Goal: Leave review/rating: Leave review/rating

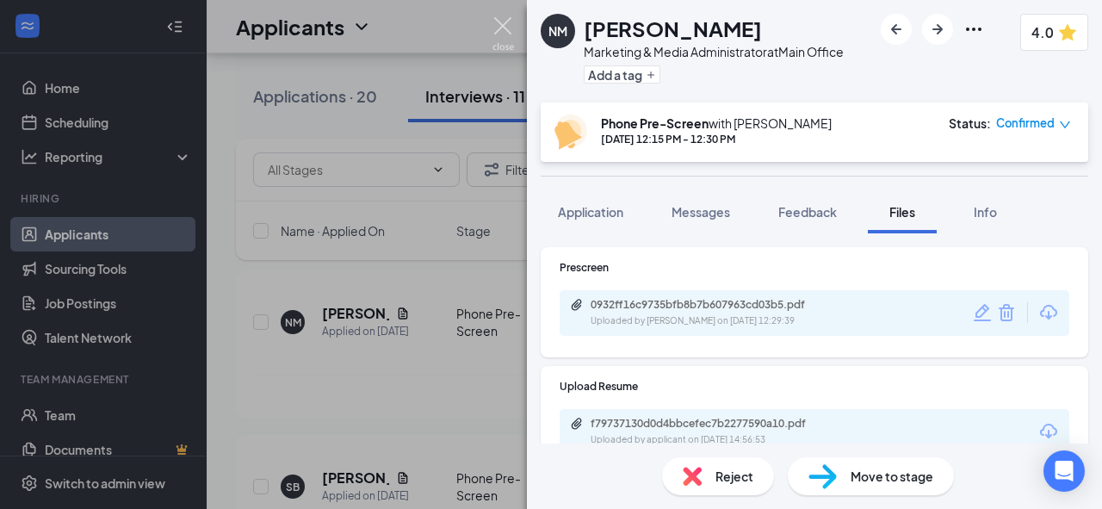
scroll to position [985, 0]
click at [504, 25] on img at bounding box center [503, 34] width 22 height 34
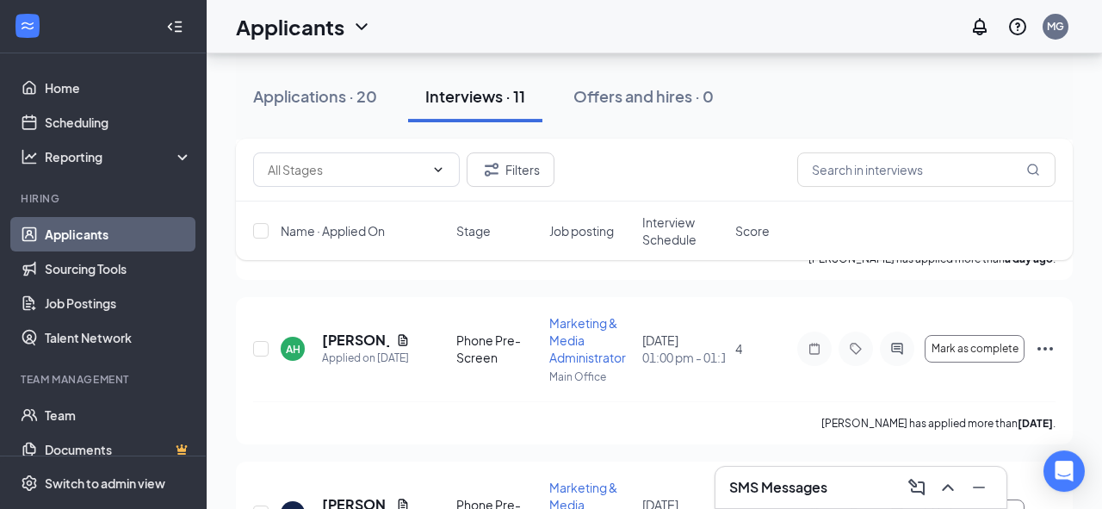
scroll to position [179, 0]
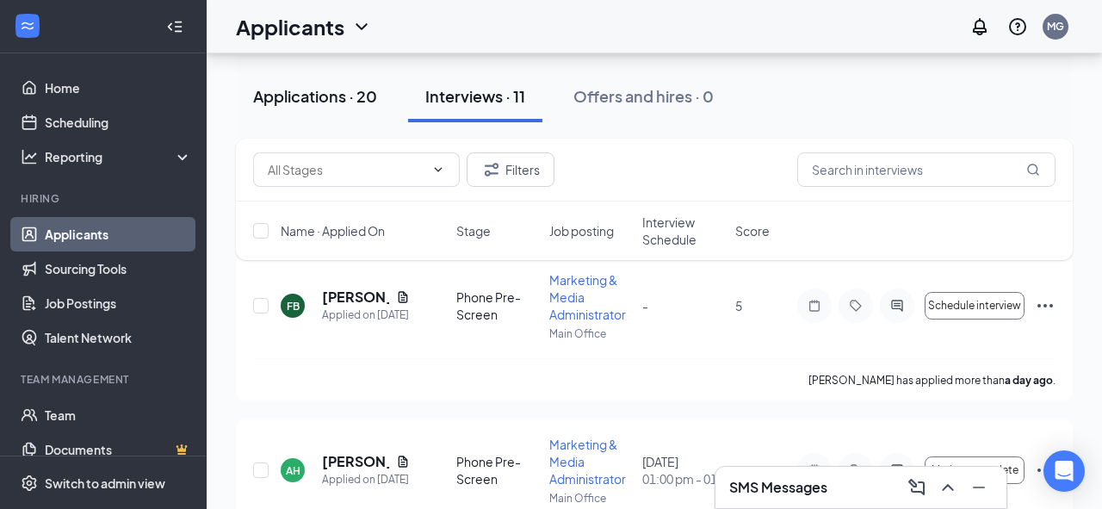
click at [318, 93] on div "Applications · 20" at bounding box center [315, 96] width 124 height 22
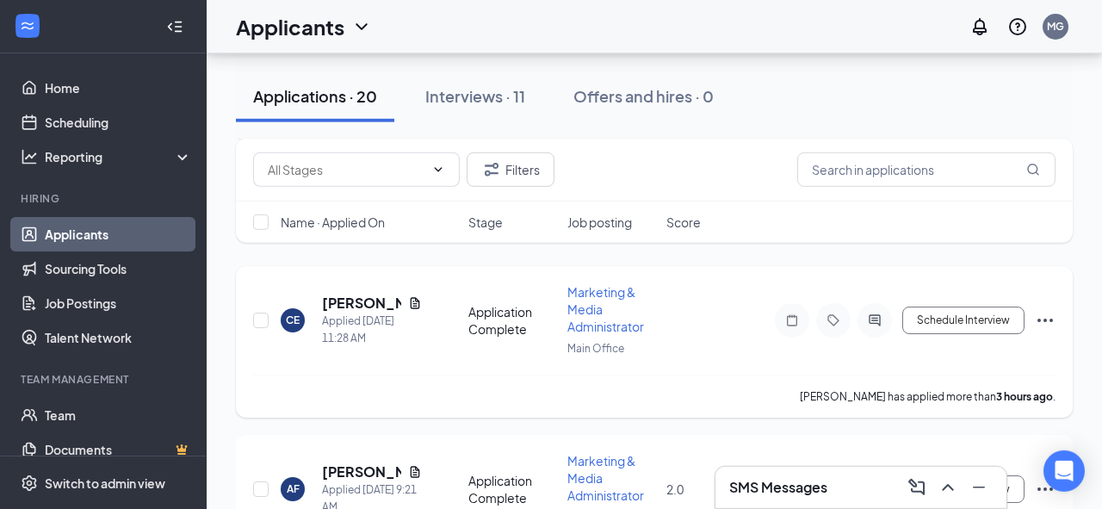
scroll to position [104, 0]
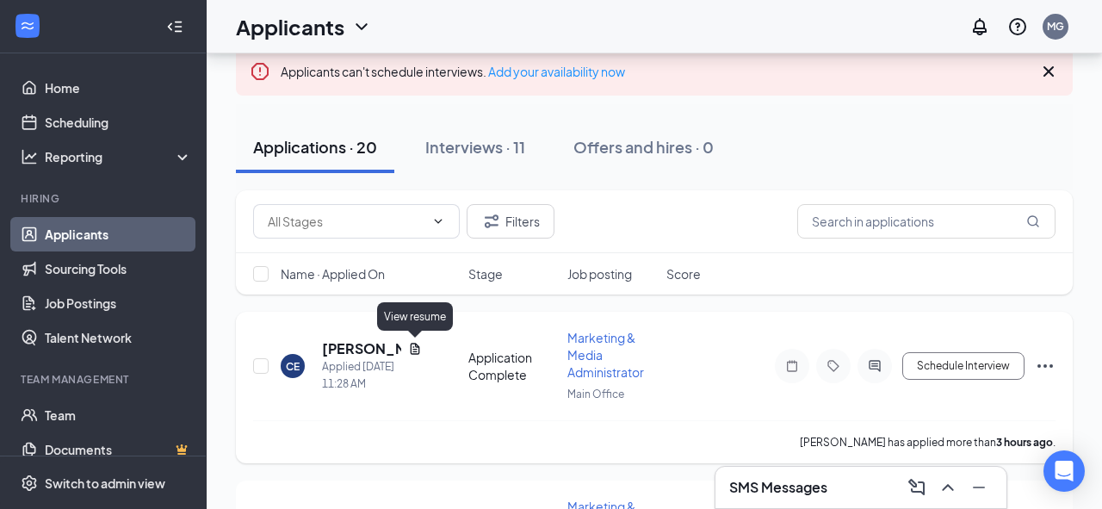
click at [412, 350] on icon "Document" at bounding box center [415, 349] width 14 height 14
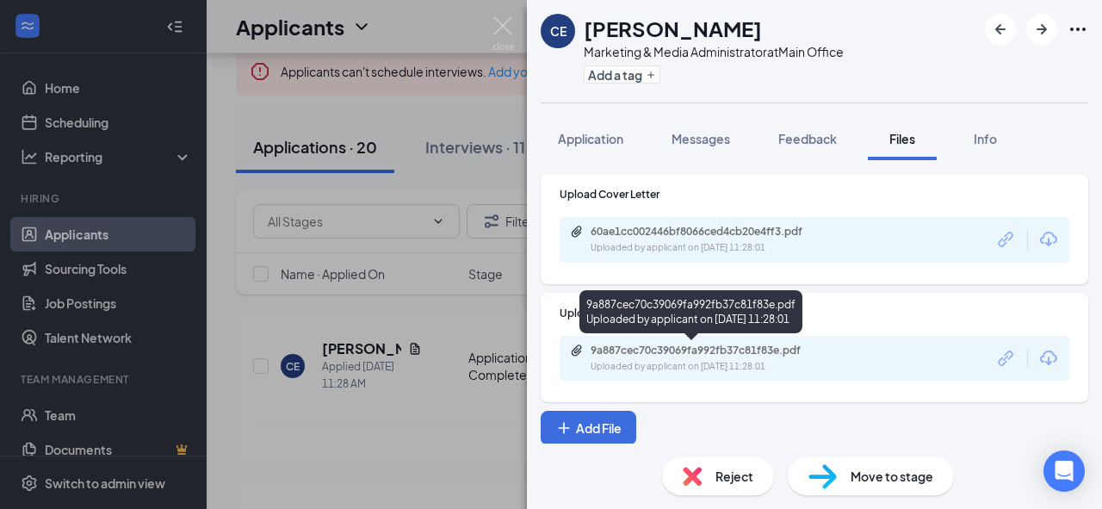
click at [616, 350] on div "9a887cec70c39069fa992fb37c81f83e.pdf" at bounding box center [711, 351] width 241 height 14
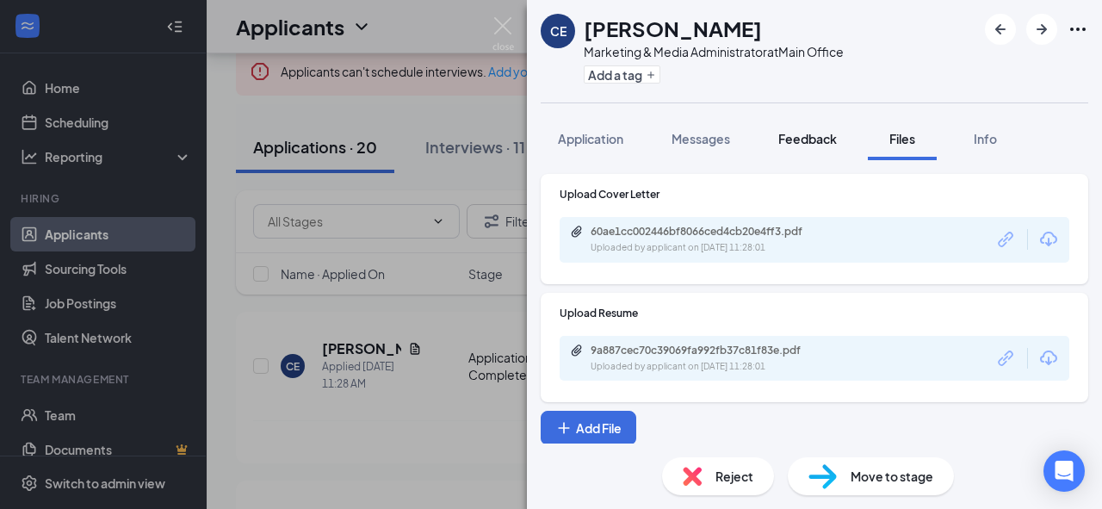
click at [836, 146] on span "Feedback" at bounding box center [807, 138] width 59 height 15
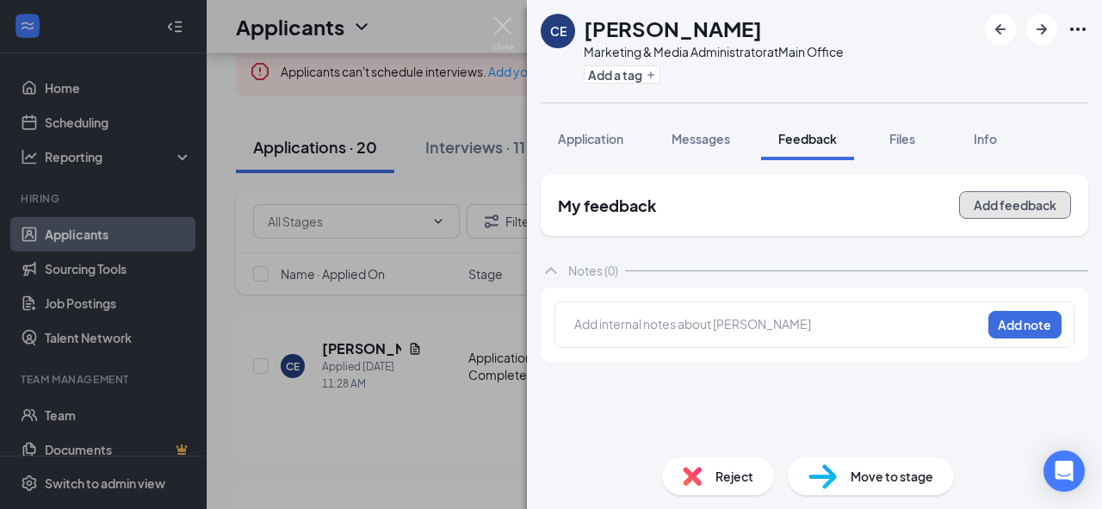
click at [1012, 207] on button "Add feedback" at bounding box center [1015, 205] width 112 height 28
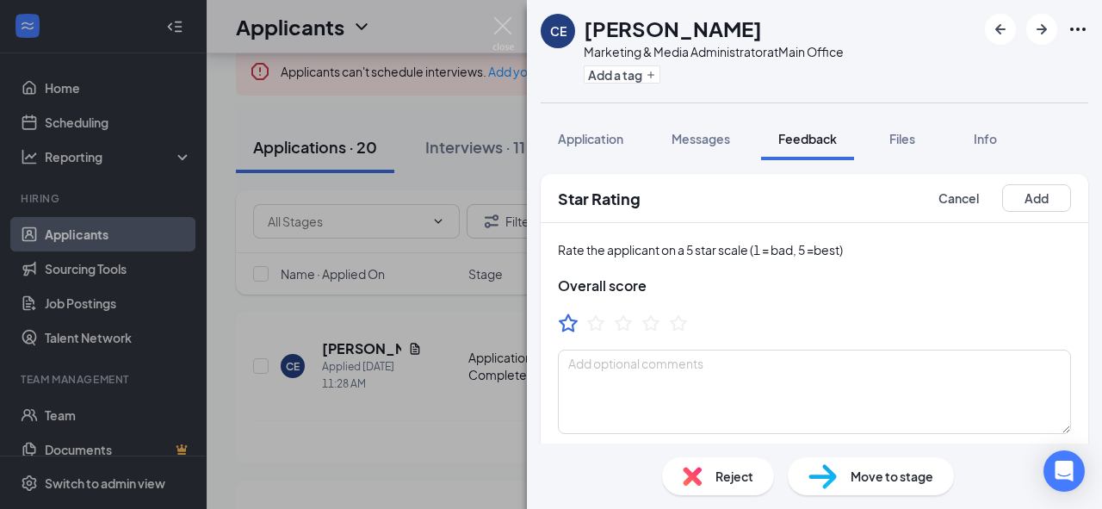
click at [573, 324] on icon "StarBorder" at bounding box center [568, 323] width 22 height 22
click at [1043, 199] on button "Add" at bounding box center [1036, 198] width 69 height 28
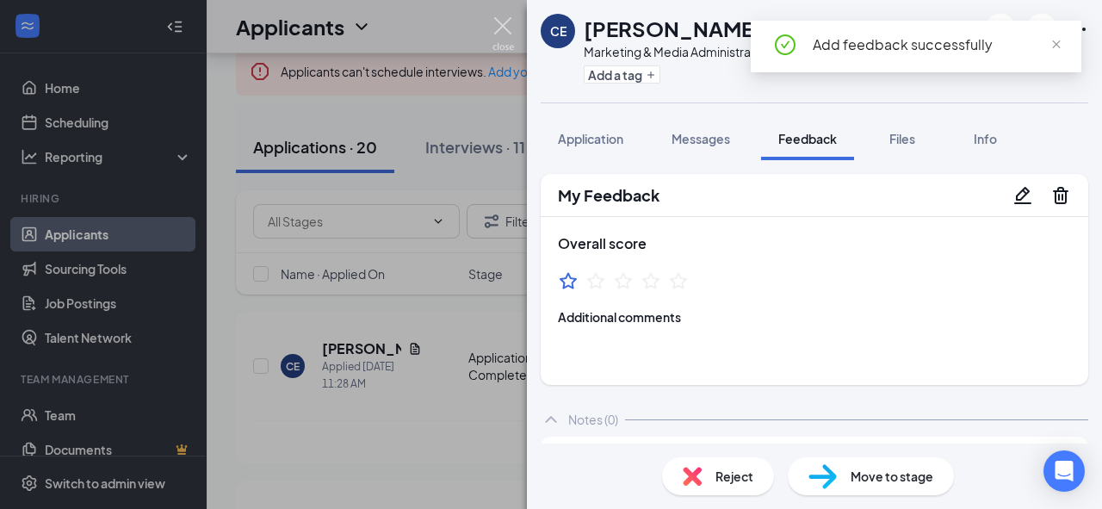
click at [498, 31] on img at bounding box center [503, 34] width 22 height 34
